Goal: Information Seeking & Learning: Learn about a topic

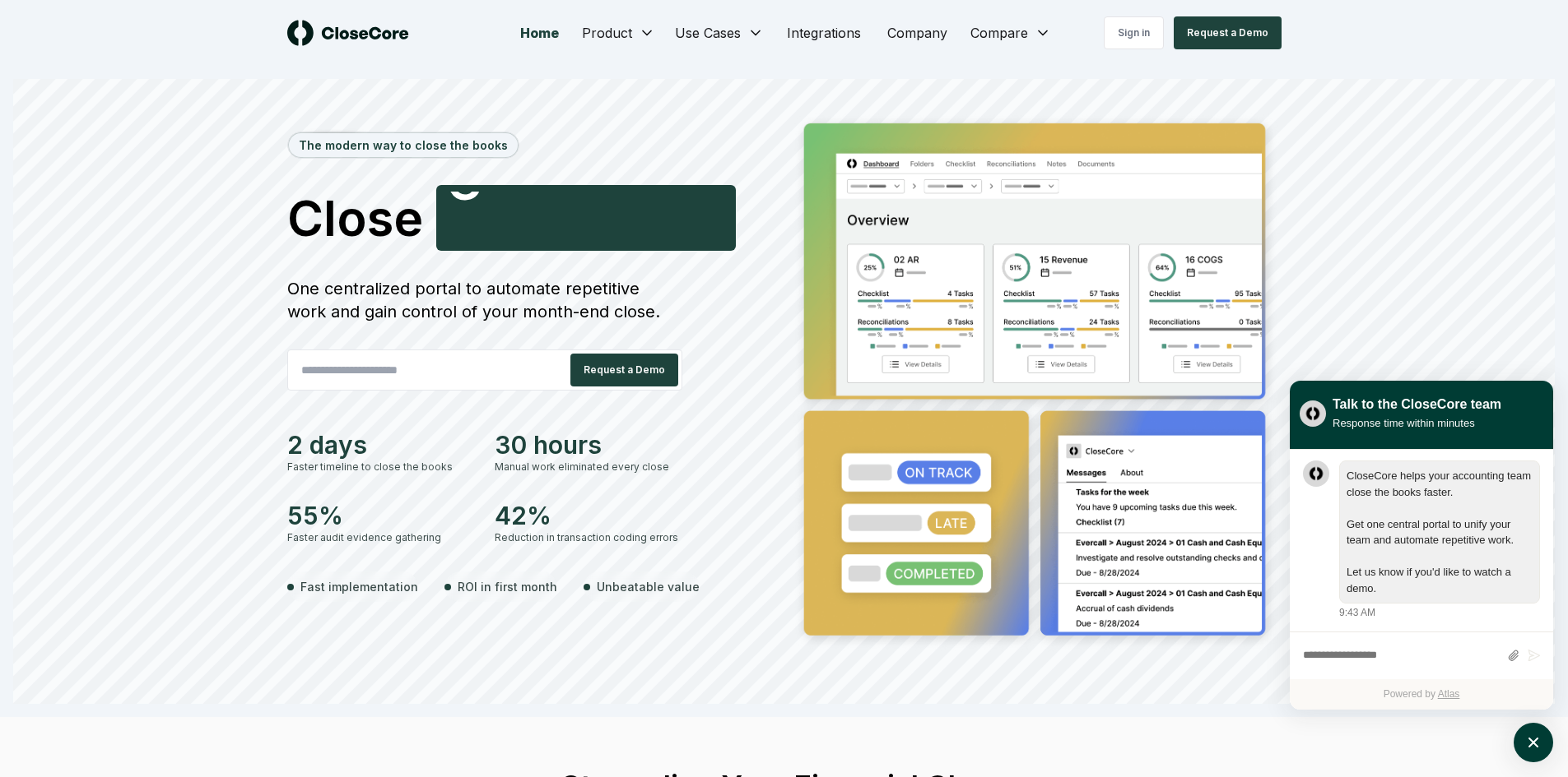
drag, startPoint x: 518, startPoint y: 286, endPoint x: 659, endPoint y: 283, distance: 141.0
click at [651, 284] on div "One centralized portal to automate repetitive work and gain control of your mon…" at bounding box center [484, 299] width 395 height 46
click at [659, 283] on div "One centralized portal to automate repetitive work and gain control of your mon…" at bounding box center [484, 299] width 395 height 46
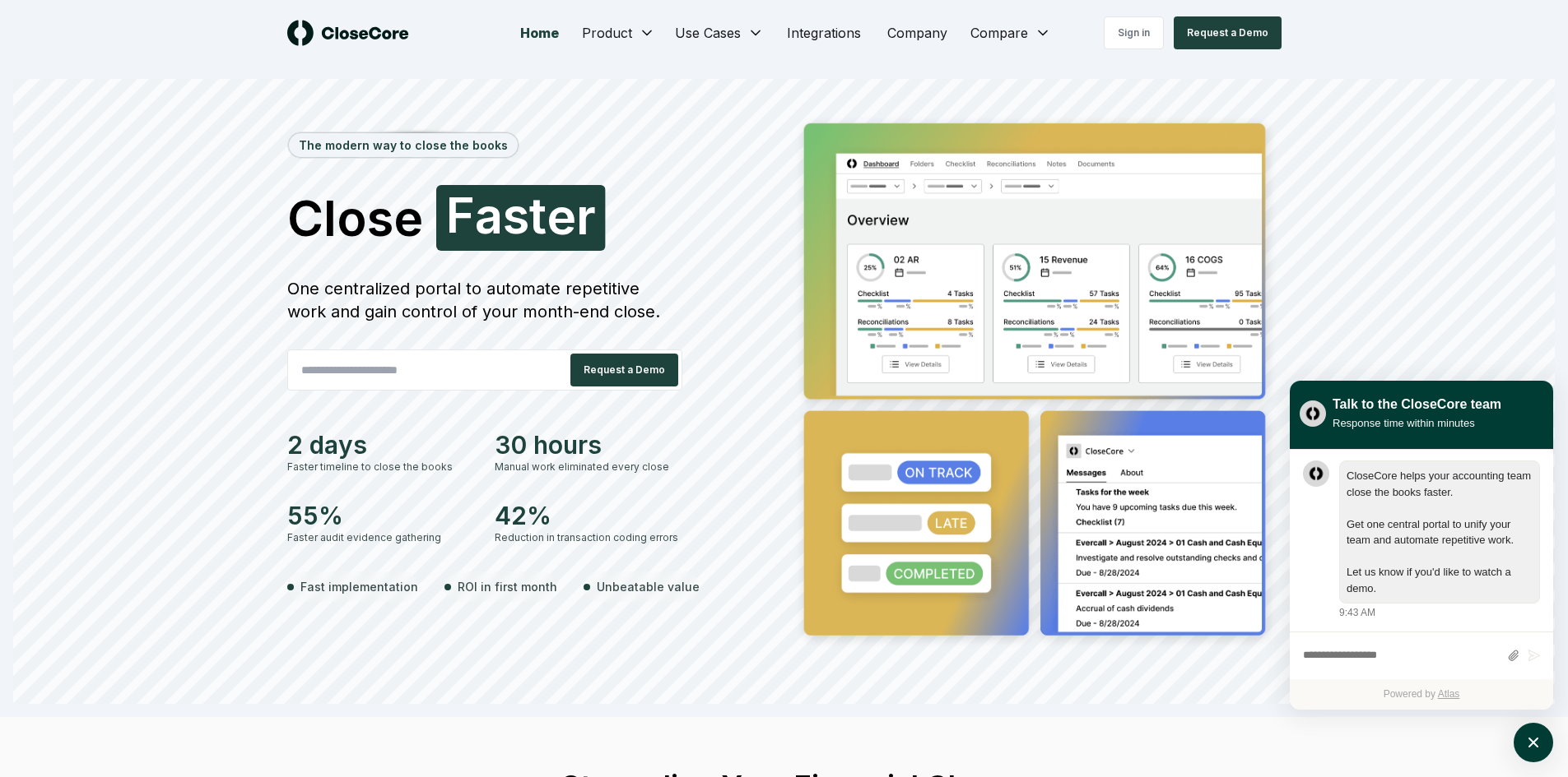
drag, startPoint x: 503, startPoint y: 289, endPoint x: 687, endPoint y: 311, distance: 185.3
click at [656, 298] on div "One centralized portal to automate repetitive work and gain control of your mon…" at bounding box center [484, 299] width 395 height 46
drag, startPoint x: 694, startPoint y: 311, endPoint x: 655, endPoint y: 307, distance: 39.2
click at [693, 309] on div "The modern way to close the books Close Faster F a s t e r One centralized port…" at bounding box center [532, 384] width 490 height 543
drag, startPoint x: 480, startPoint y: 290, endPoint x: 411, endPoint y: 279, distance: 69.9
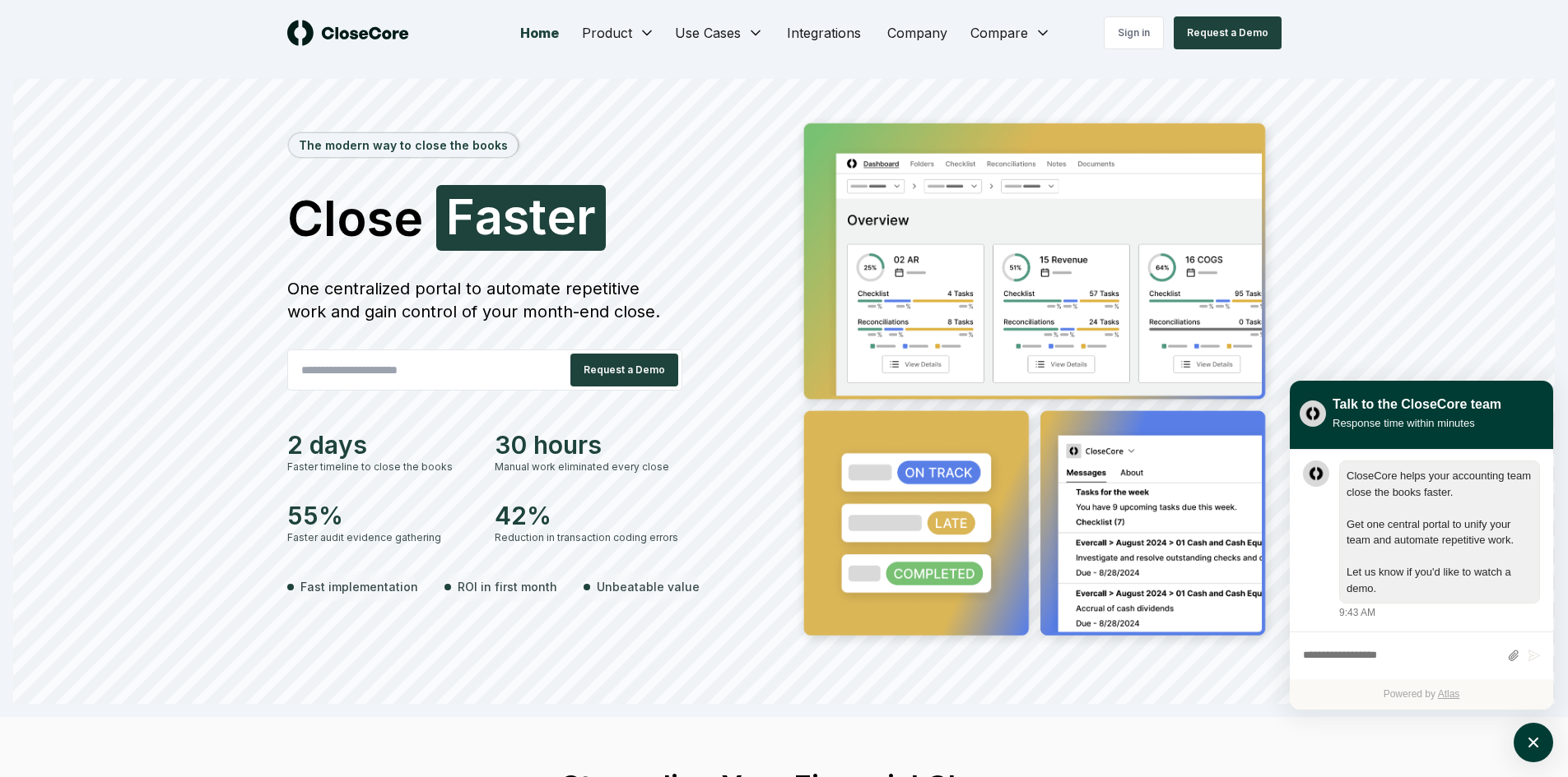
click at [411, 279] on div "One centralized portal to automate repetitive work and gain control of your mon…" at bounding box center [484, 299] width 395 height 46
drag, startPoint x: 512, startPoint y: 290, endPoint x: 747, endPoint y: 290, distance: 235.0
click at [747, 290] on div "The modern way to close the books Close Smarter S [PERSON_NAME] One centralized…" at bounding box center [532, 384] width 490 height 543
drag, startPoint x: 747, startPoint y: 290, endPoint x: 564, endPoint y: 291, distance: 183.0
click at [657, 291] on div "The modern way to close the books Close Smarter S [PERSON_NAME] One centralized…" at bounding box center [532, 384] width 490 height 543
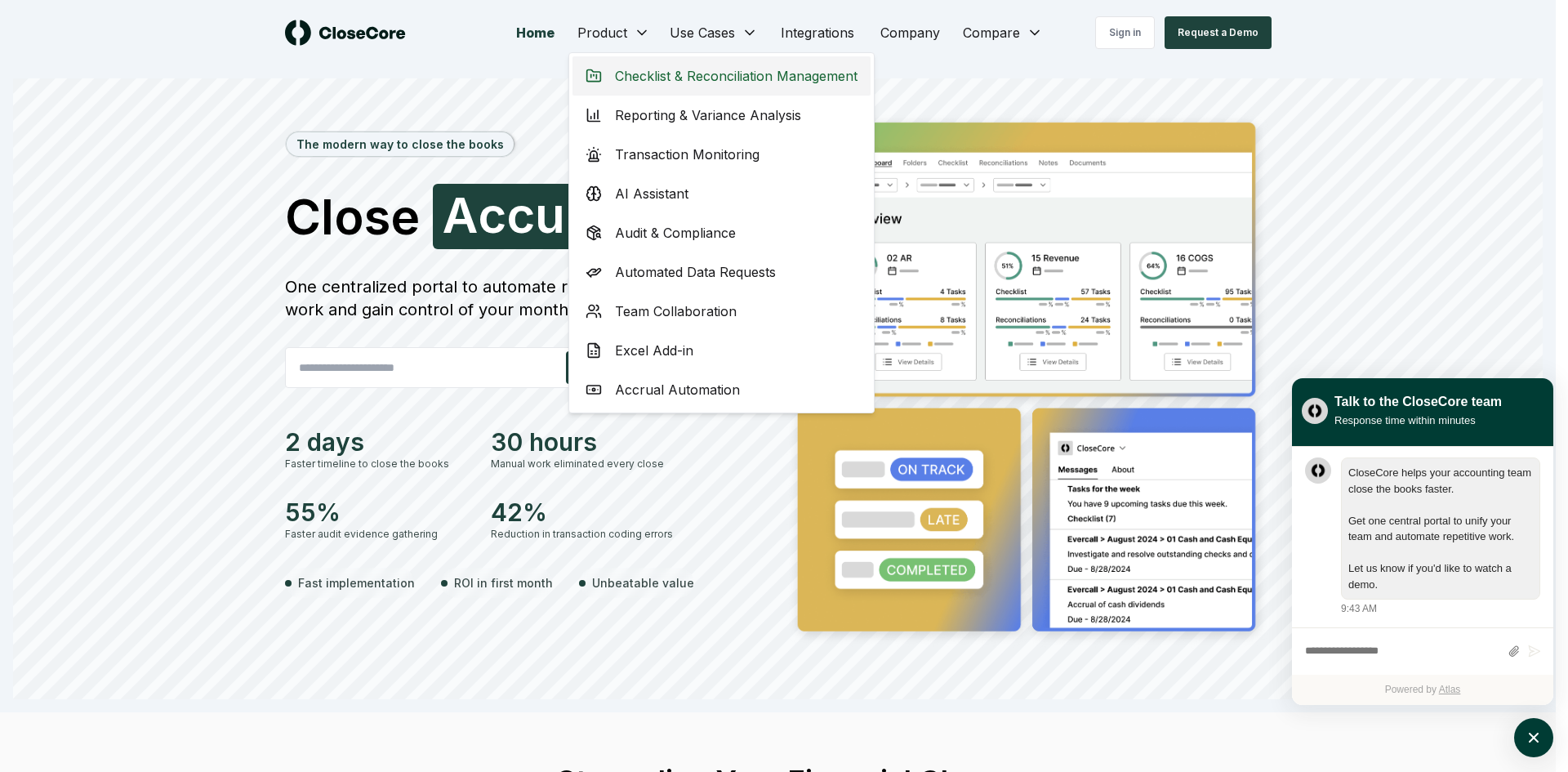
click at [748, 81] on span "Checklist & Reconciliation Management" at bounding box center [736, 76] width 243 height 20
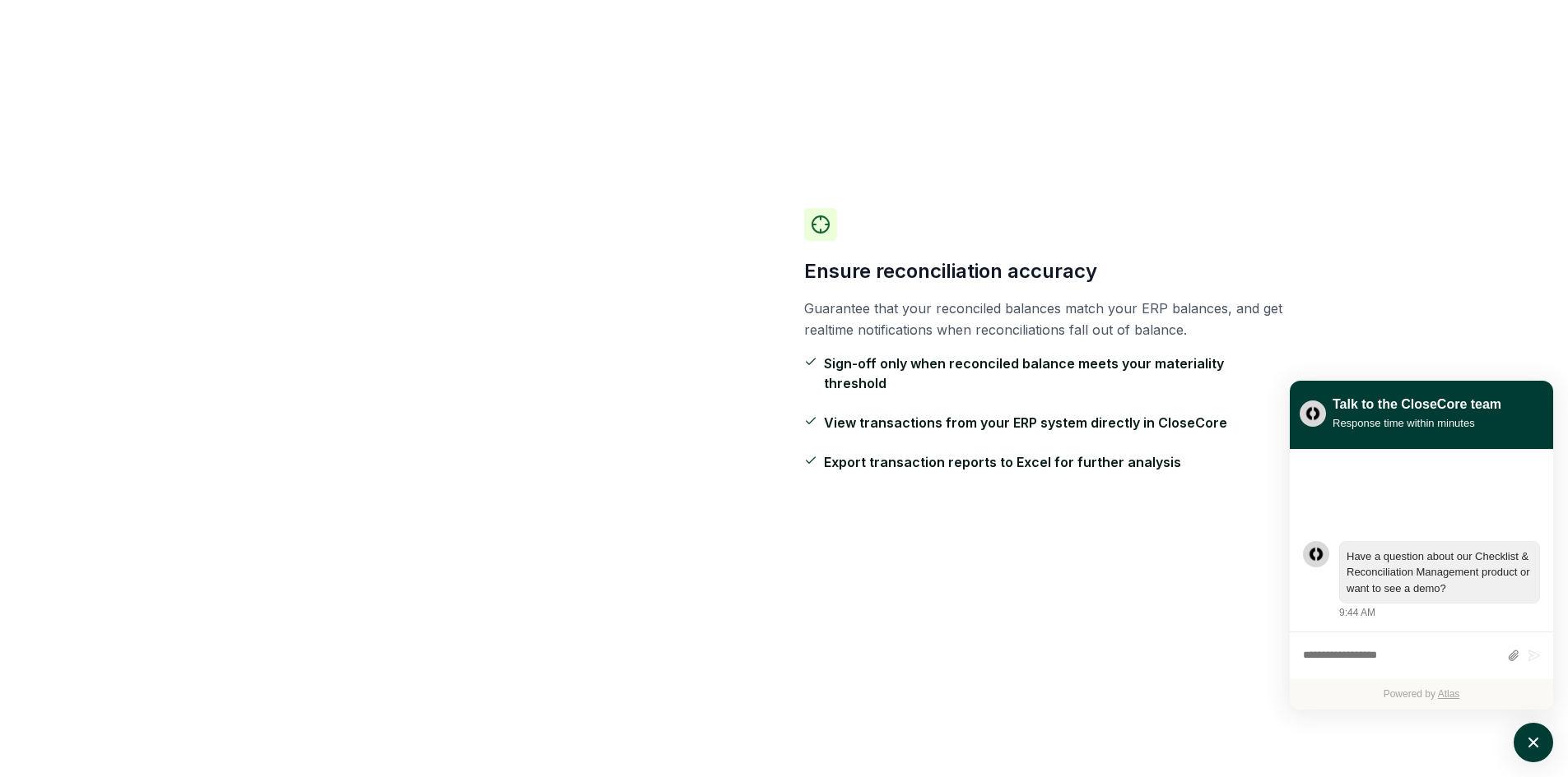
scroll to position [988, 0]
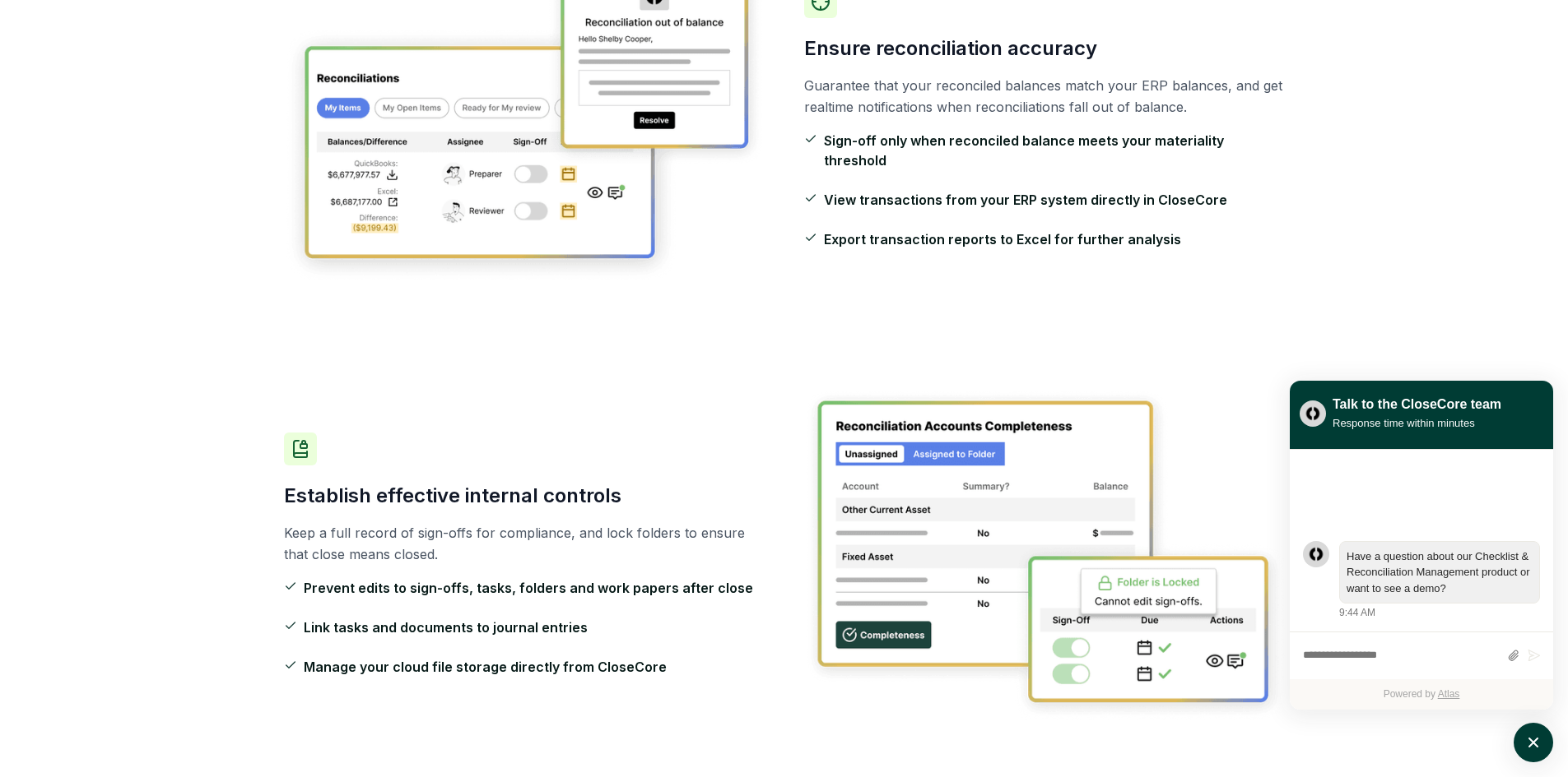
click at [964, 246] on div "Ensure reconciliation accuracy Guarantee that your reconciled balances match yo…" at bounding box center [784, 117] width 1001 height 439
drag, startPoint x: 1014, startPoint y: 189, endPoint x: 1148, endPoint y: 197, distance: 134.2
click at [1147, 197] on span "View transactions from your ERP system directly in CloseCore" at bounding box center [1026, 200] width 403 height 20
click at [1148, 197] on span "View transactions from your ERP system directly in CloseCore" at bounding box center [1026, 200] width 403 height 20
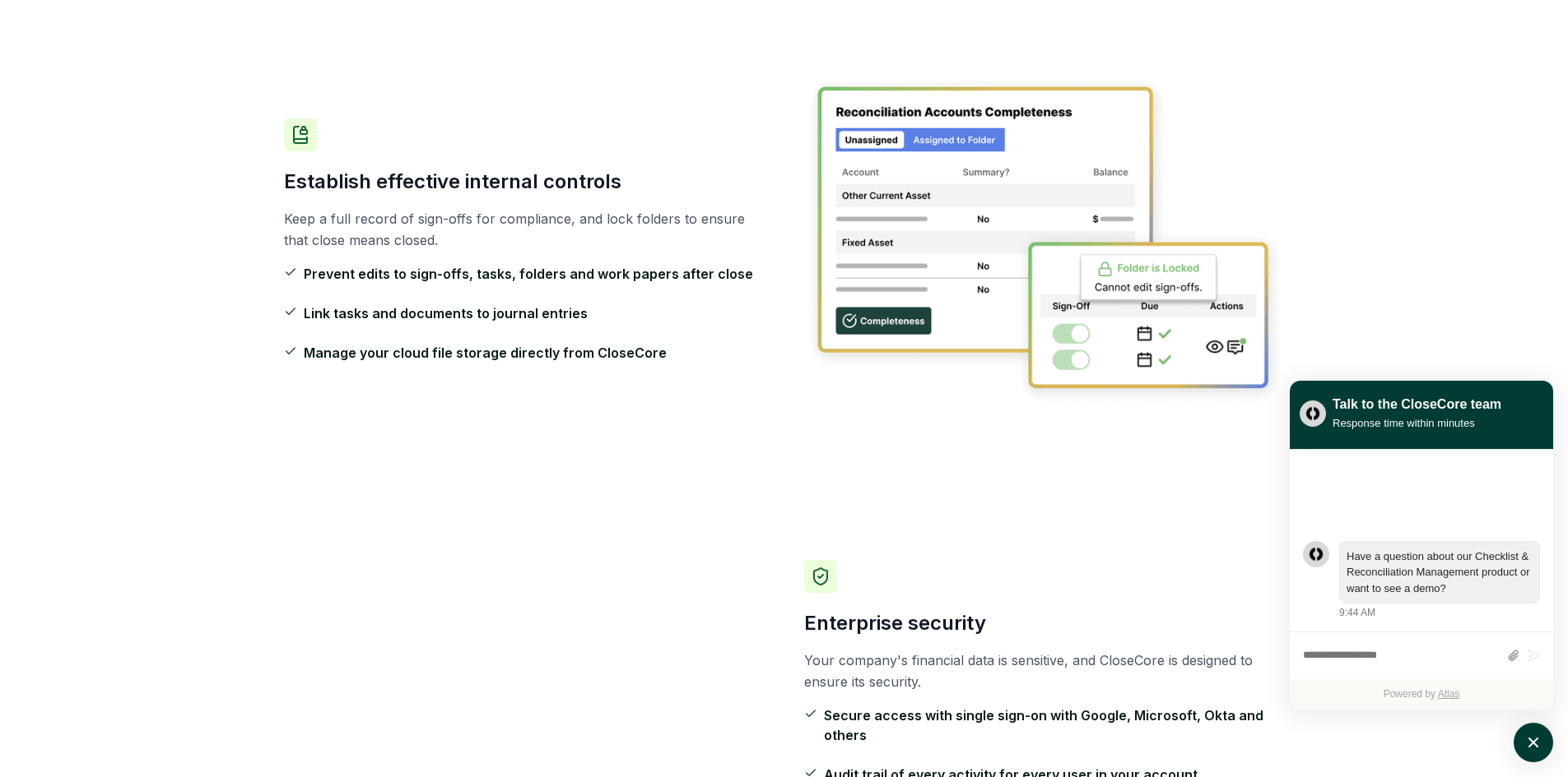
scroll to position [1317, 0]
